Goal: Task Accomplishment & Management: Use online tool/utility

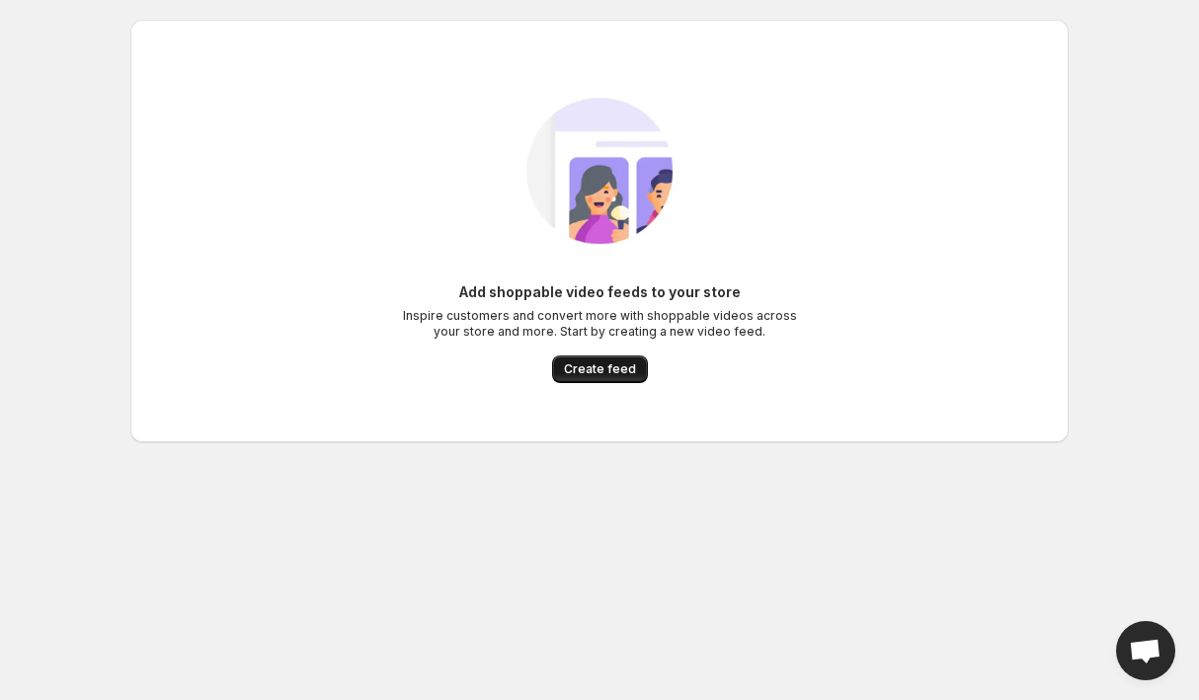
click at [584, 364] on span "Create feed" at bounding box center [600, 370] width 72 height 16
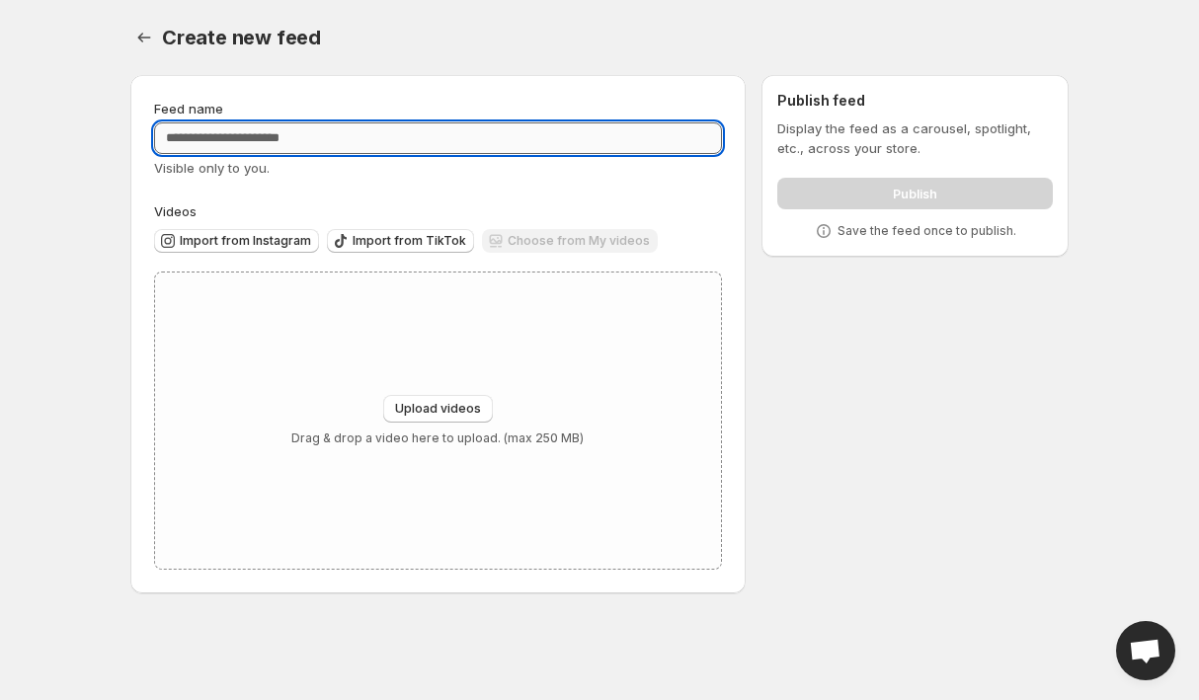
click at [325, 132] on input "Feed name" at bounding box center [438, 138] width 568 height 32
click at [349, 129] on input "Feed name" at bounding box center [438, 138] width 568 height 32
type input "**********"
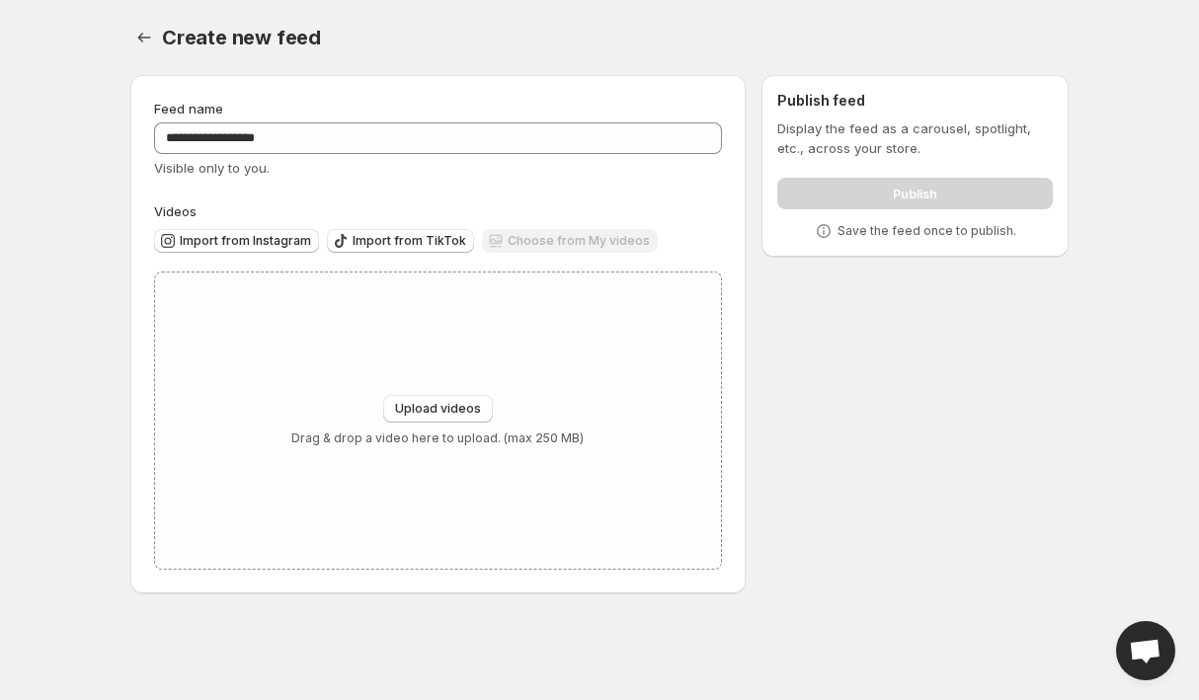
click at [724, 352] on div "**********" at bounding box center [437, 334] width 615 height 519
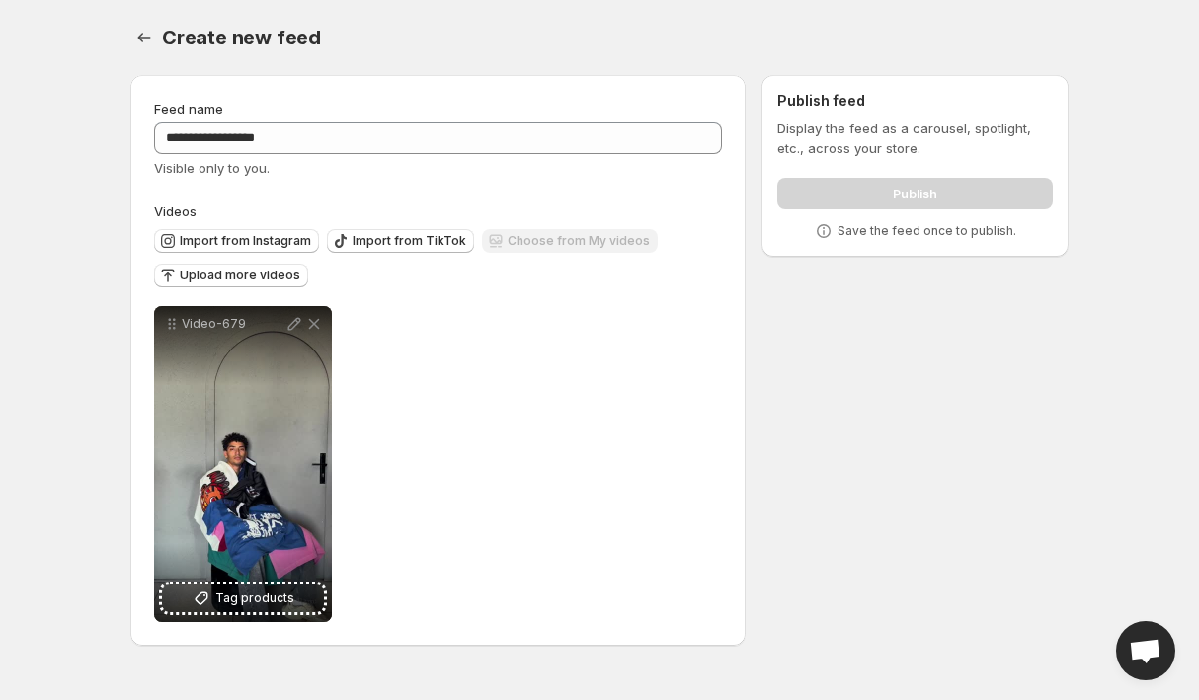
click at [64, 680] on body "**********" at bounding box center [599, 350] width 1199 height 700
click at [270, 271] on span "Upload more videos" at bounding box center [240, 276] width 121 height 16
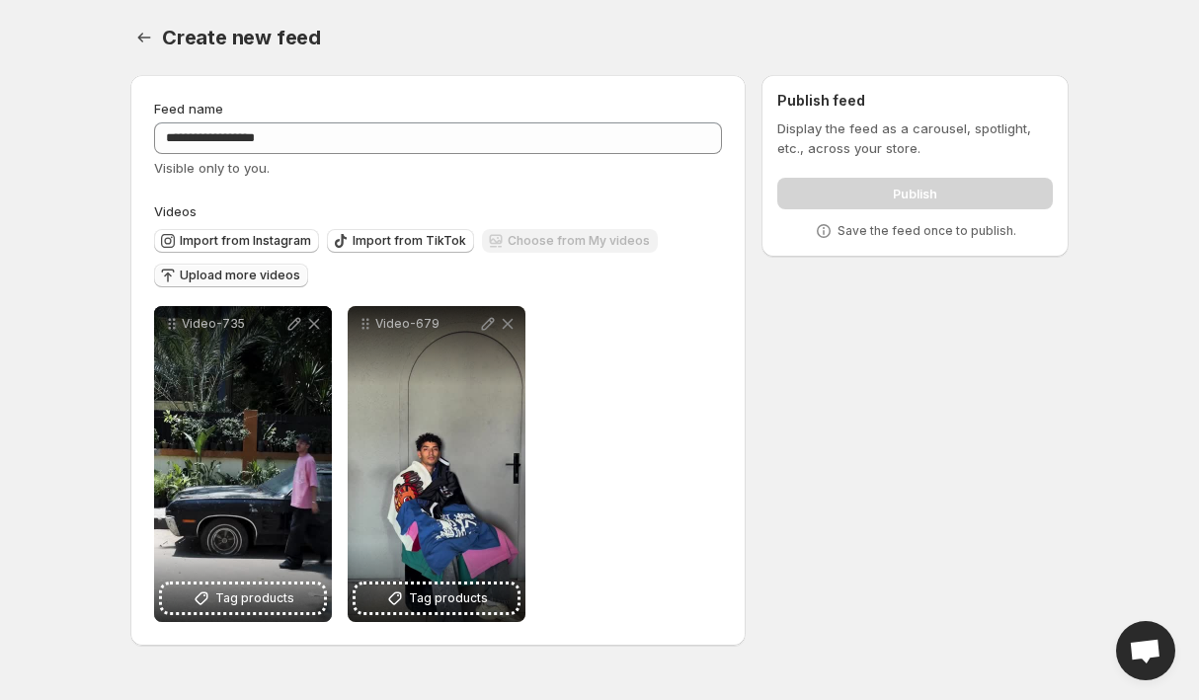
click at [608, 465] on div "Video-735 Tag products Save Cancel Video title ********* File extension (e.g., …" at bounding box center [438, 464] width 568 height 316
click at [276, 275] on span "Upload more videos" at bounding box center [240, 276] width 121 height 16
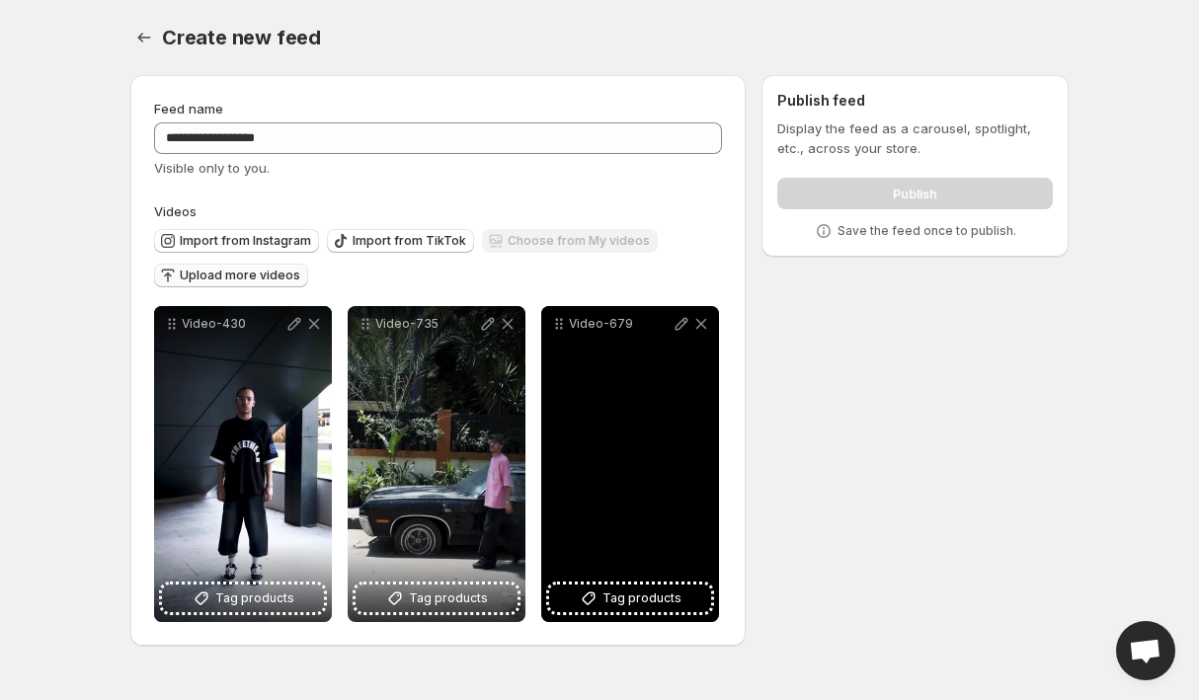
click at [629, 612] on div "Video-679" at bounding box center [630, 464] width 178 height 316
click at [642, 600] on span "Tag products" at bounding box center [642, 599] width 79 height 20
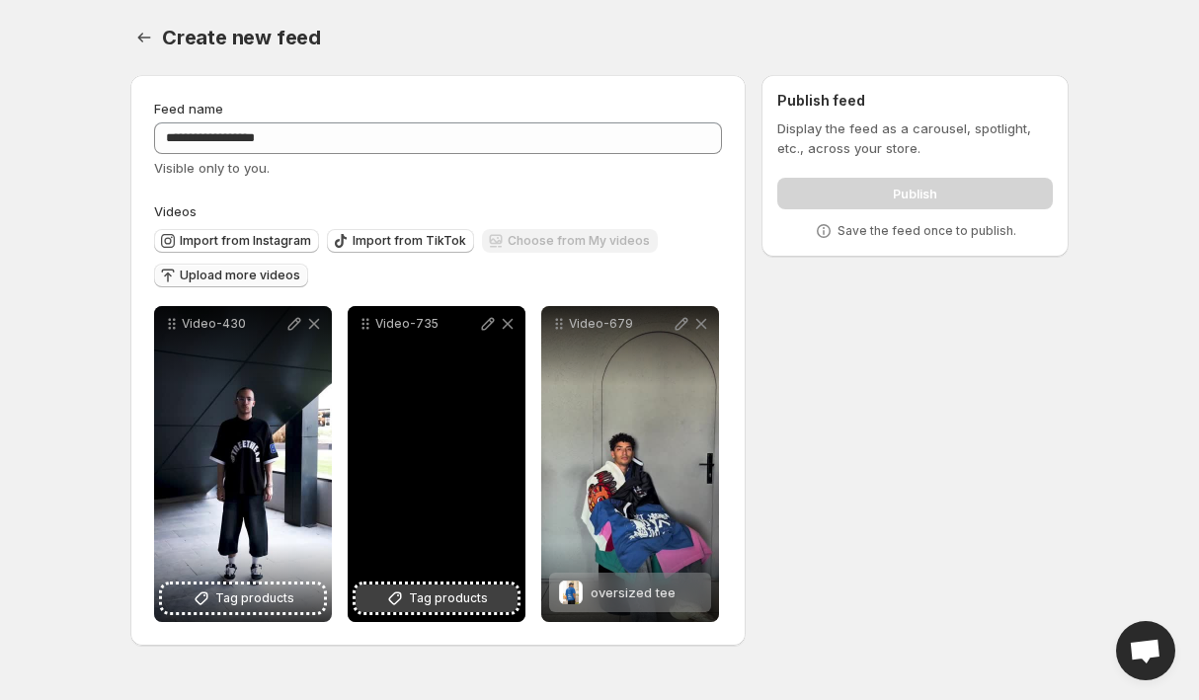
click at [455, 601] on span "Tag products" at bounding box center [448, 599] width 79 height 20
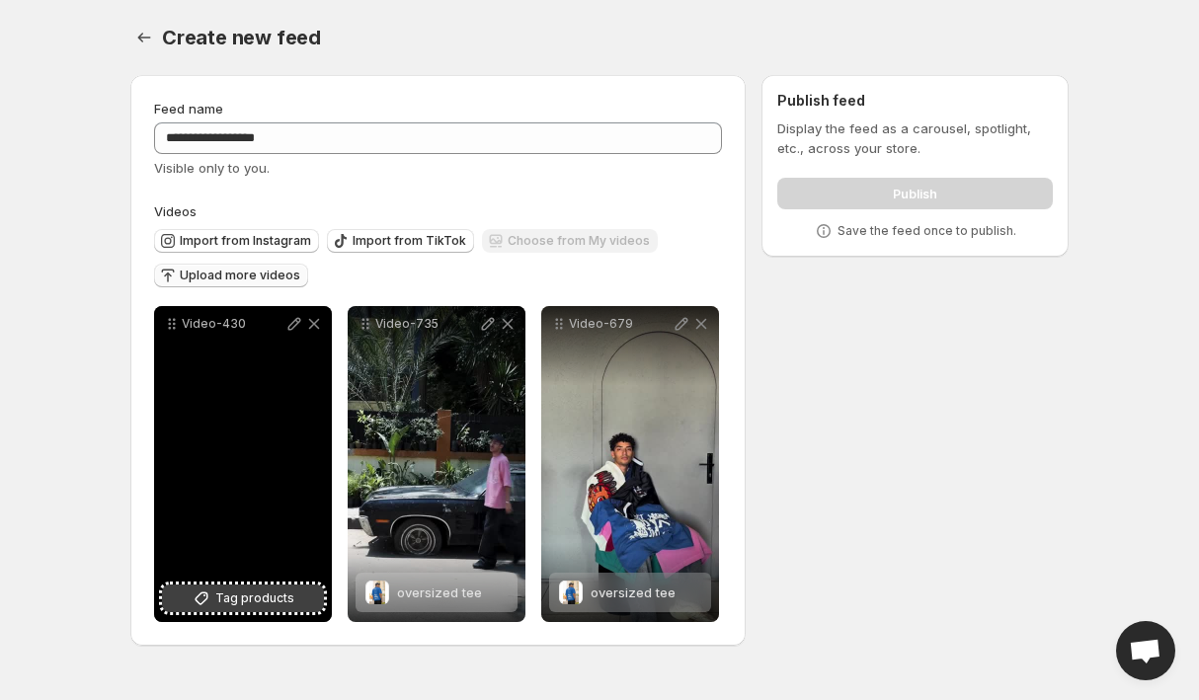
click at [237, 604] on span "Tag products" at bounding box center [254, 599] width 79 height 20
click at [934, 457] on div "**********" at bounding box center [592, 364] width 954 height 611
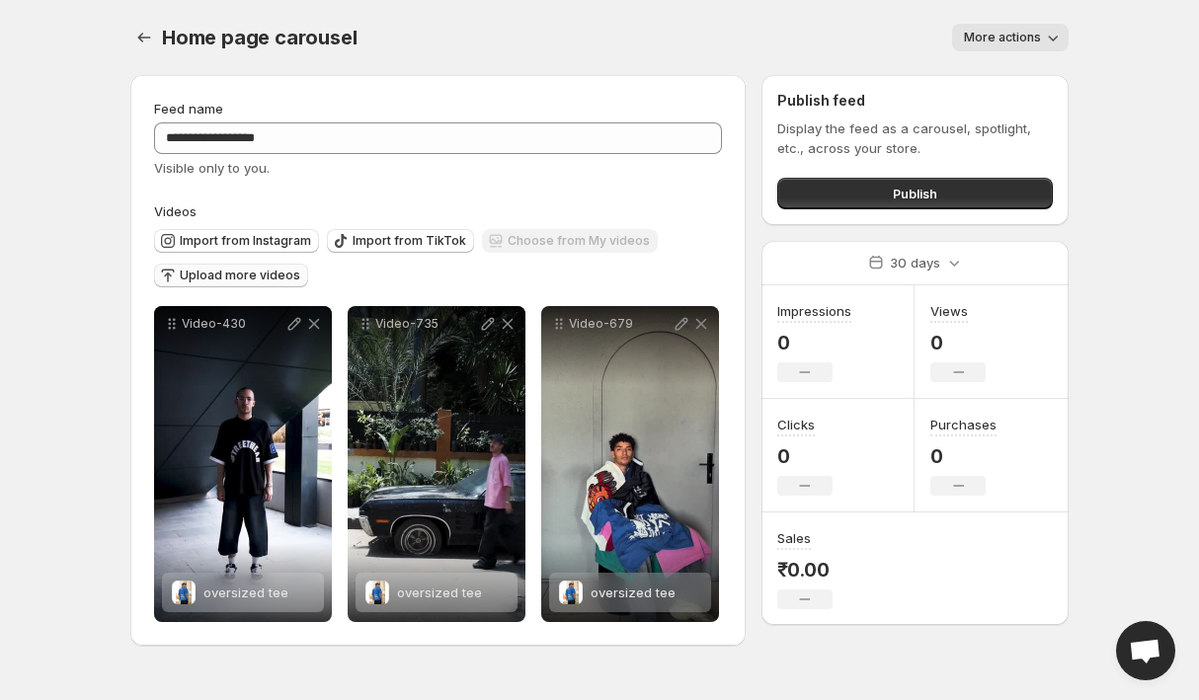
click at [249, 274] on span "Upload more videos" at bounding box center [240, 276] width 121 height 16
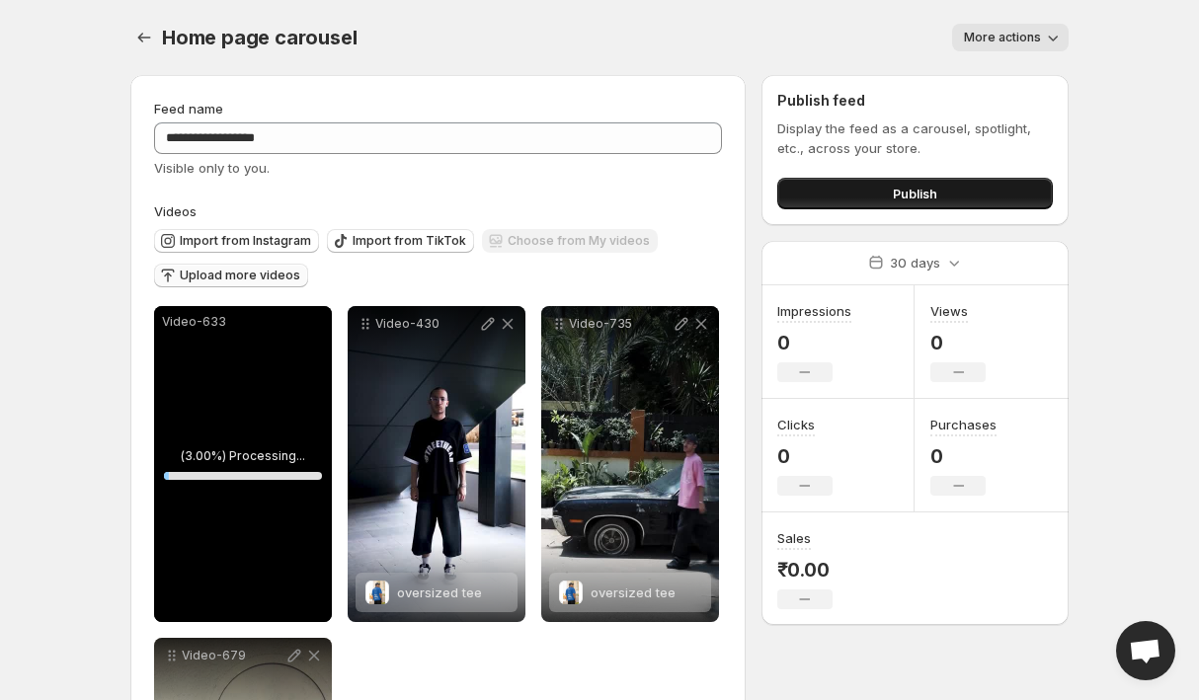
click at [941, 195] on button "Publish" at bounding box center [915, 194] width 276 height 32
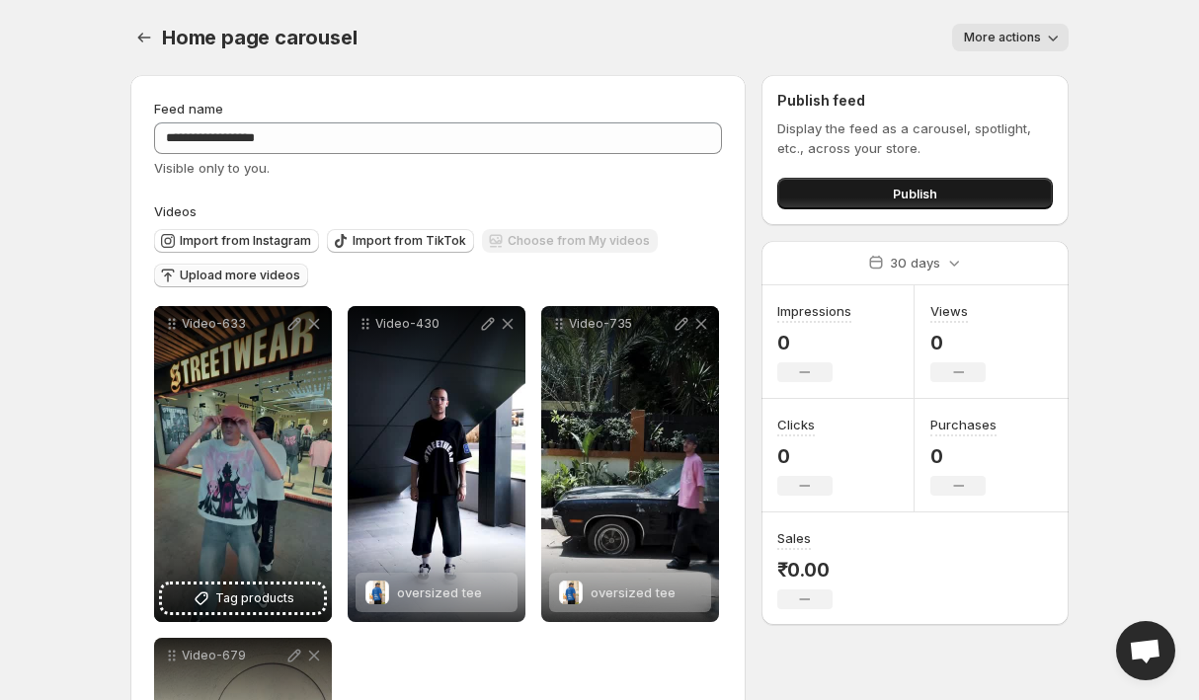
click at [962, 208] on button "Publish" at bounding box center [915, 194] width 276 height 32
click at [860, 186] on button "Publish" at bounding box center [915, 194] width 276 height 32
click at [951, 191] on button "Publish" at bounding box center [915, 194] width 276 height 32
click at [1000, 31] on span "More actions" at bounding box center [1002, 38] width 77 height 16
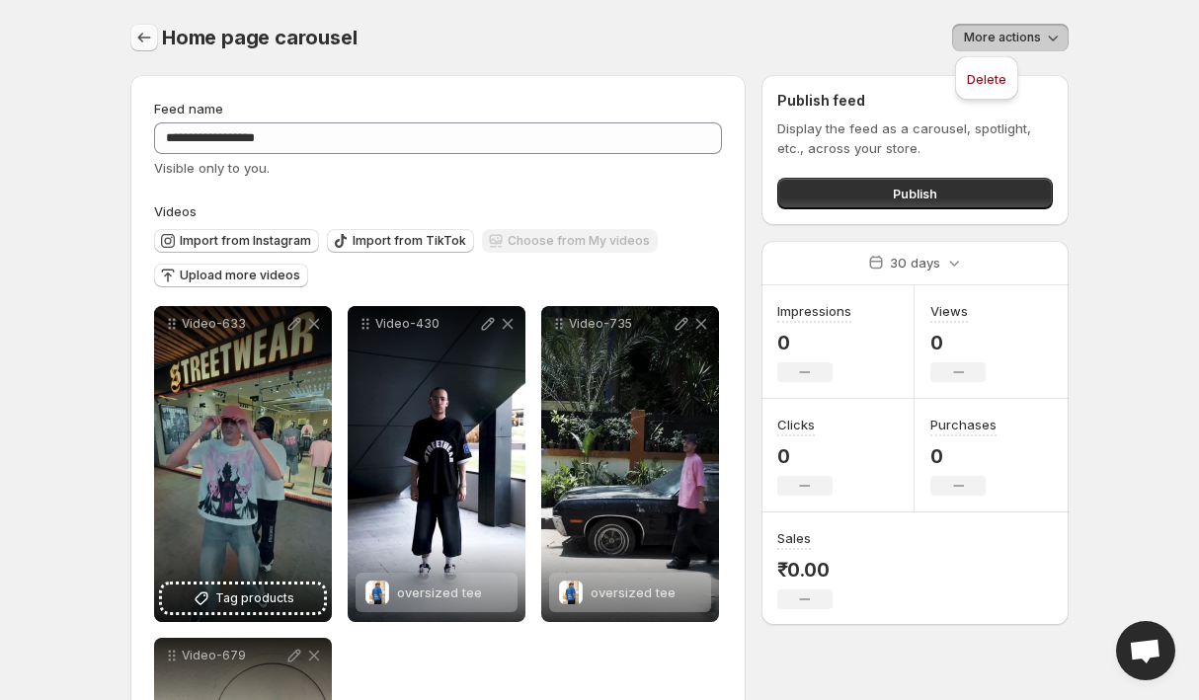
click at [152, 28] on button "Settings" at bounding box center [144, 38] width 28 height 28
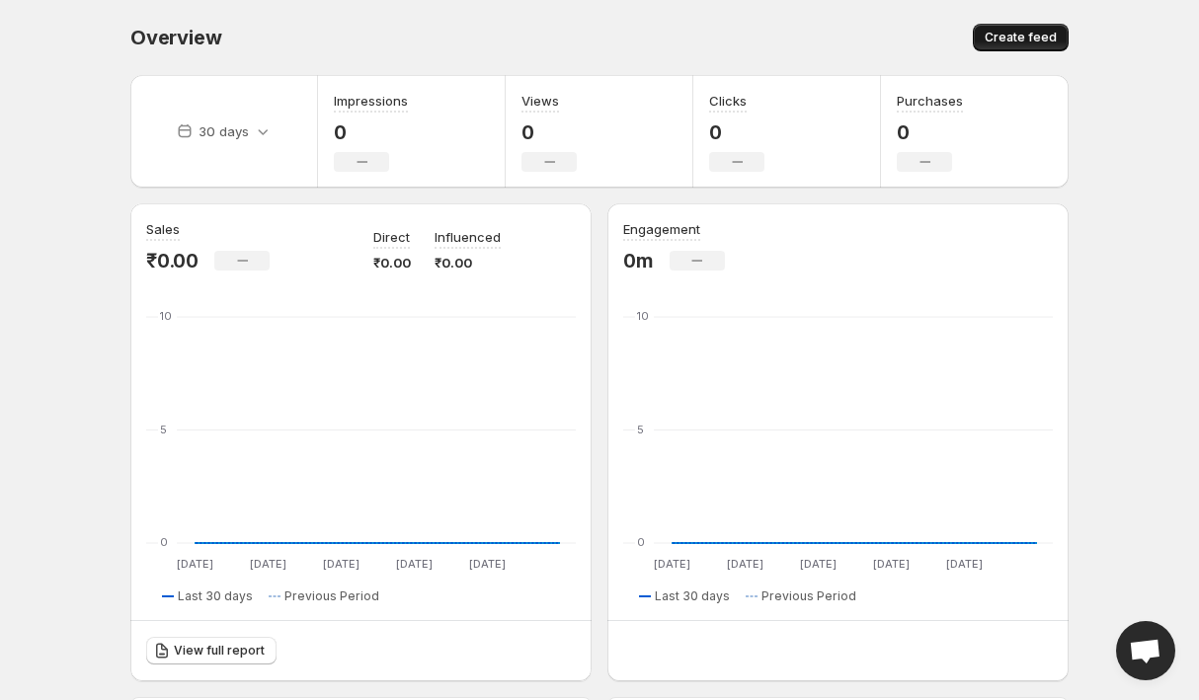
click at [1002, 39] on span "Create feed" at bounding box center [1021, 38] width 72 height 16
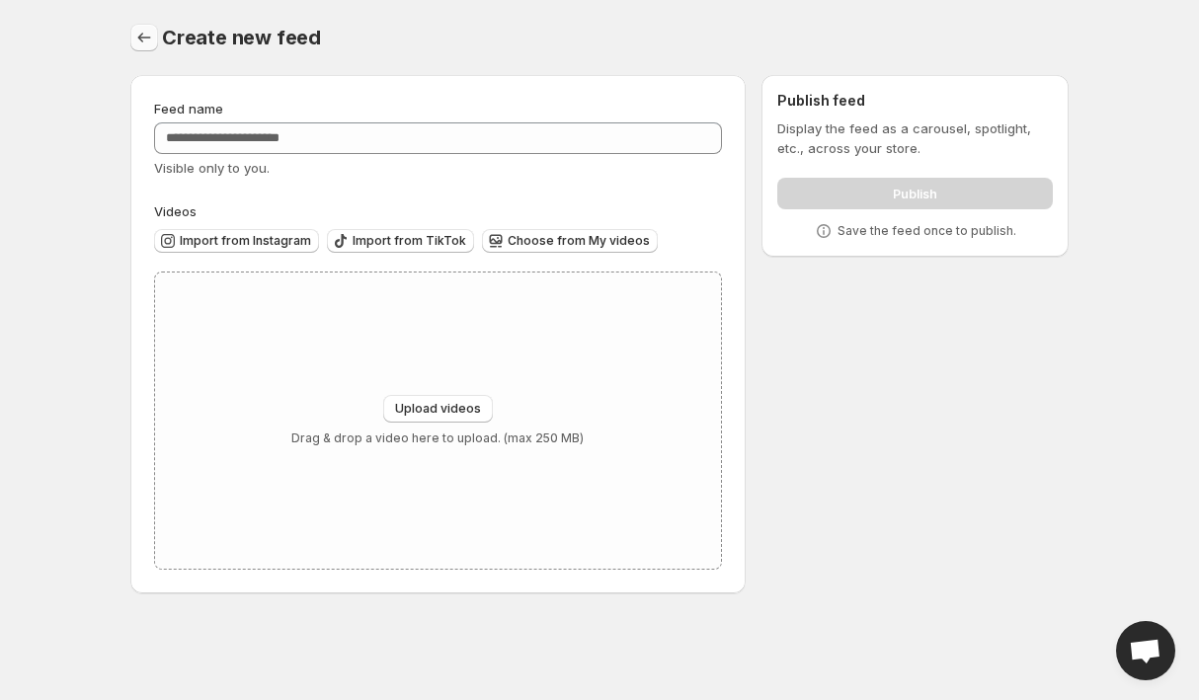
click at [135, 41] on icon "Settings" at bounding box center [144, 38] width 20 height 20
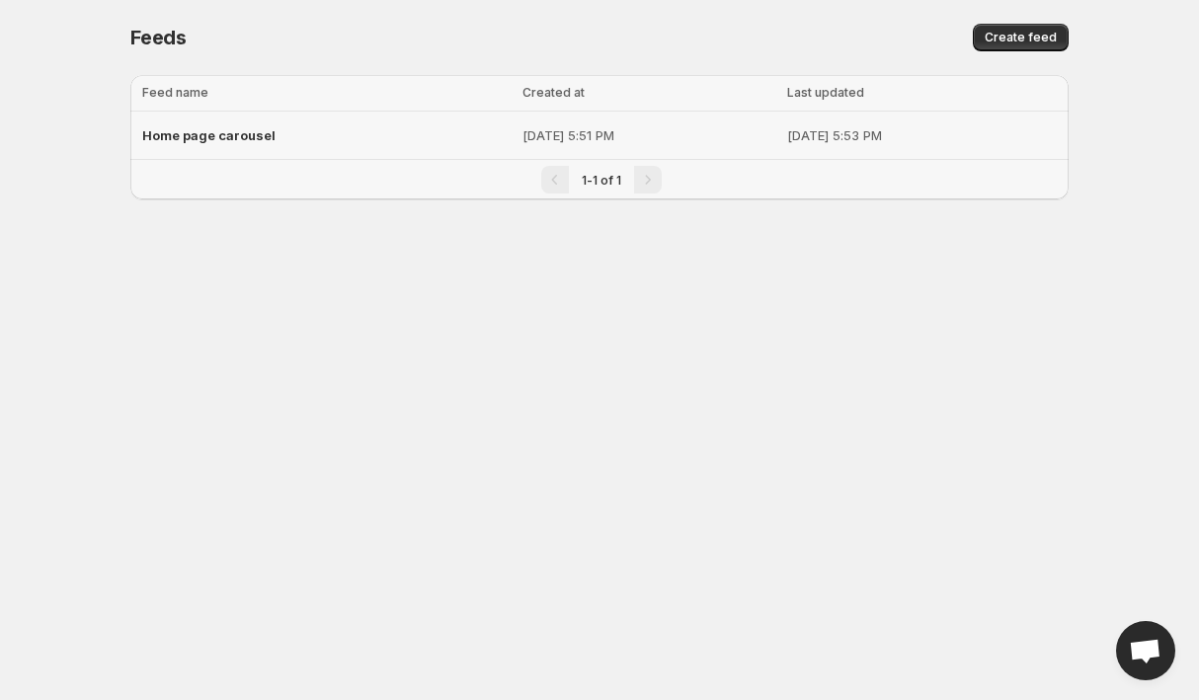
click at [297, 140] on div "Home page carousel" at bounding box center [326, 136] width 368 height 36
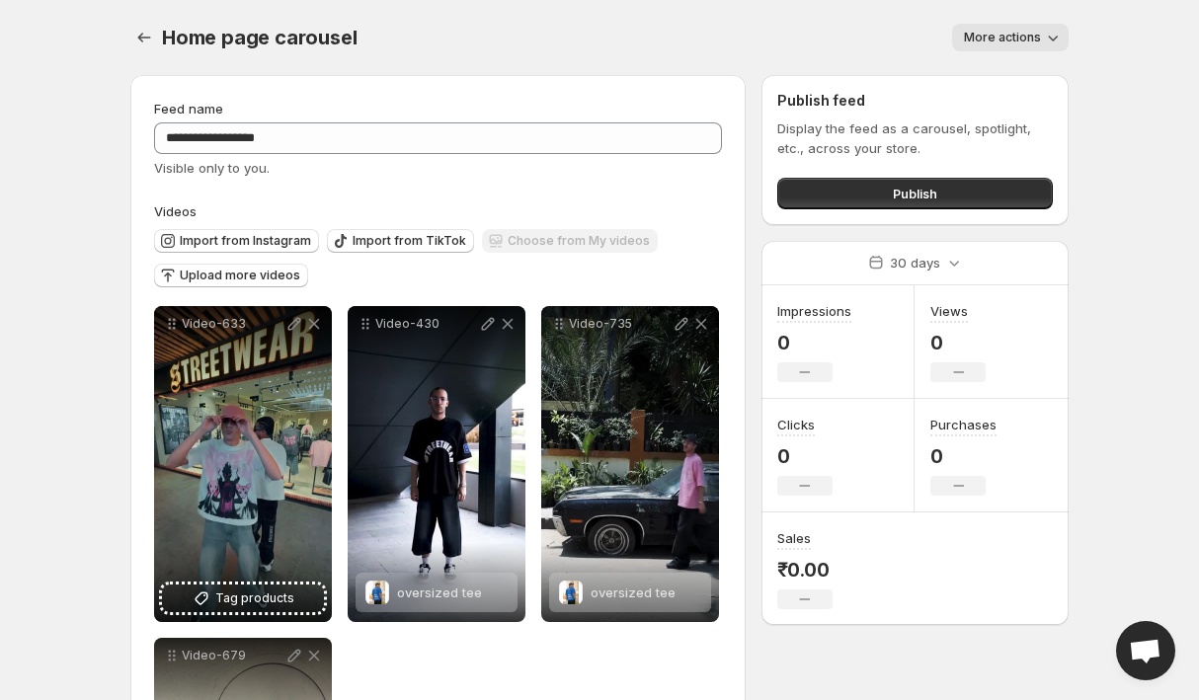
click at [821, 177] on div "Publish" at bounding box center [915, 190] width 276 height 40
click at [822, 193] on button "Publish" at bounding box center [915, 194] width 276 height 32
